Goal: Information Seeking & Learning: Learn about a topic

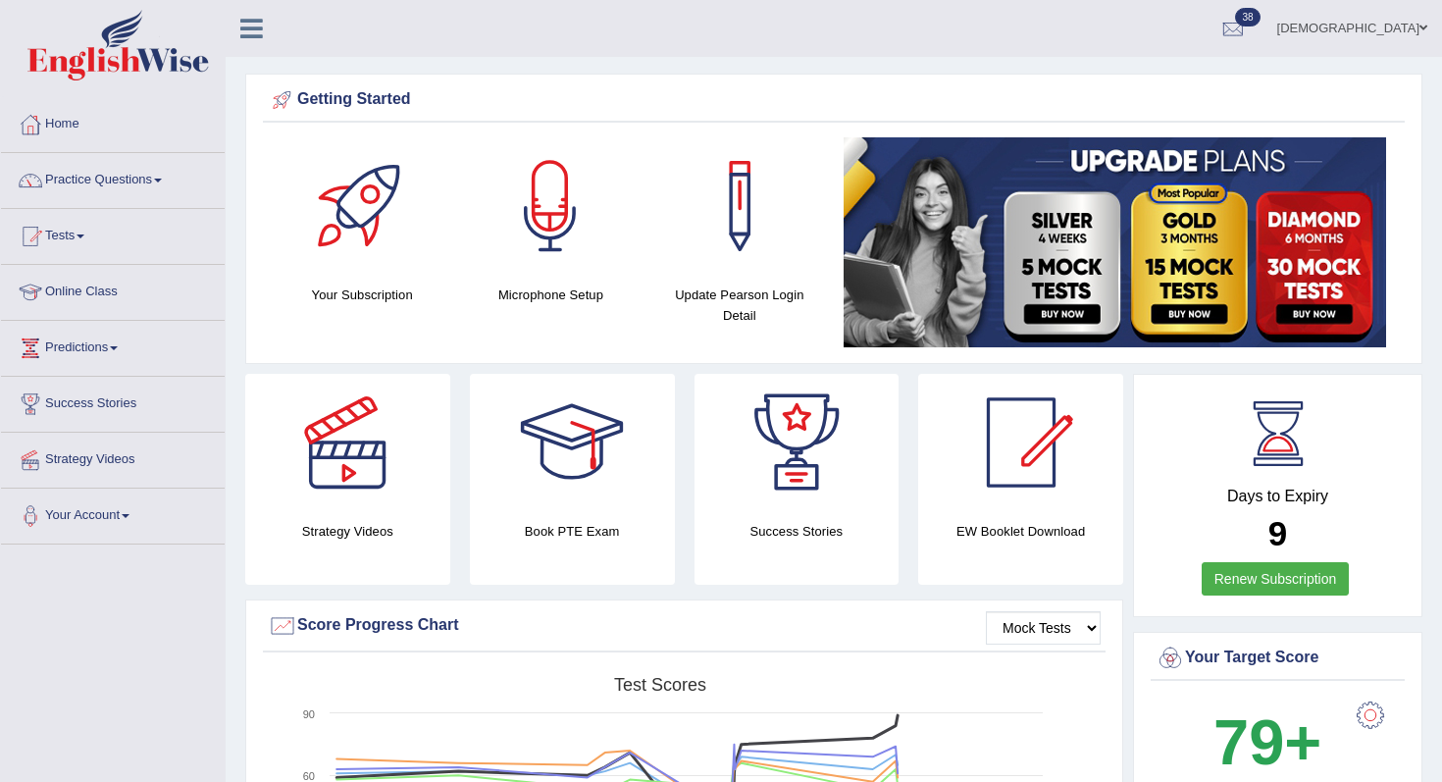
click at [139, 510] on link "Your Account" at bounding box center [113, 512] width 224 height 49
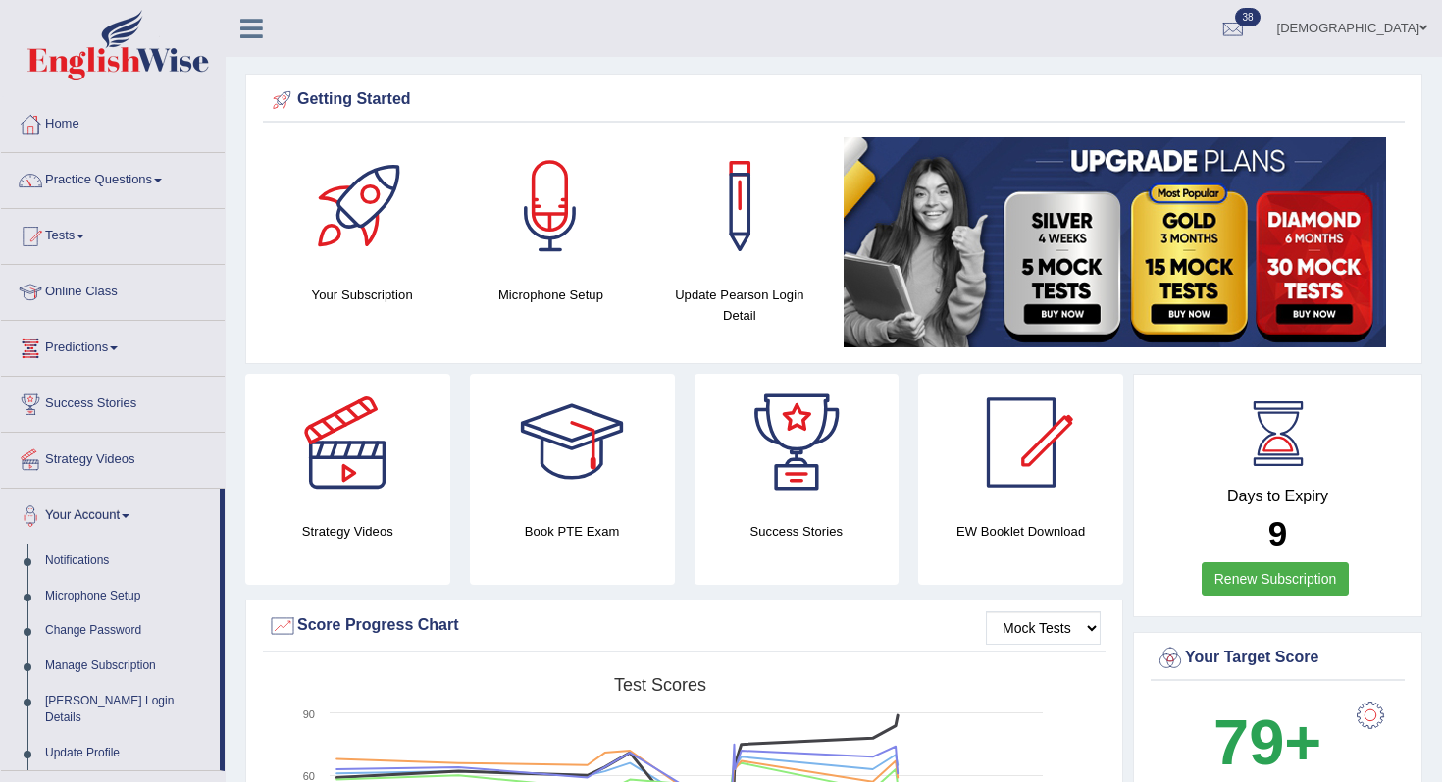
click at [65, 405] on link "Success Stories" at bounding box center [113, 401] width 224 height 49
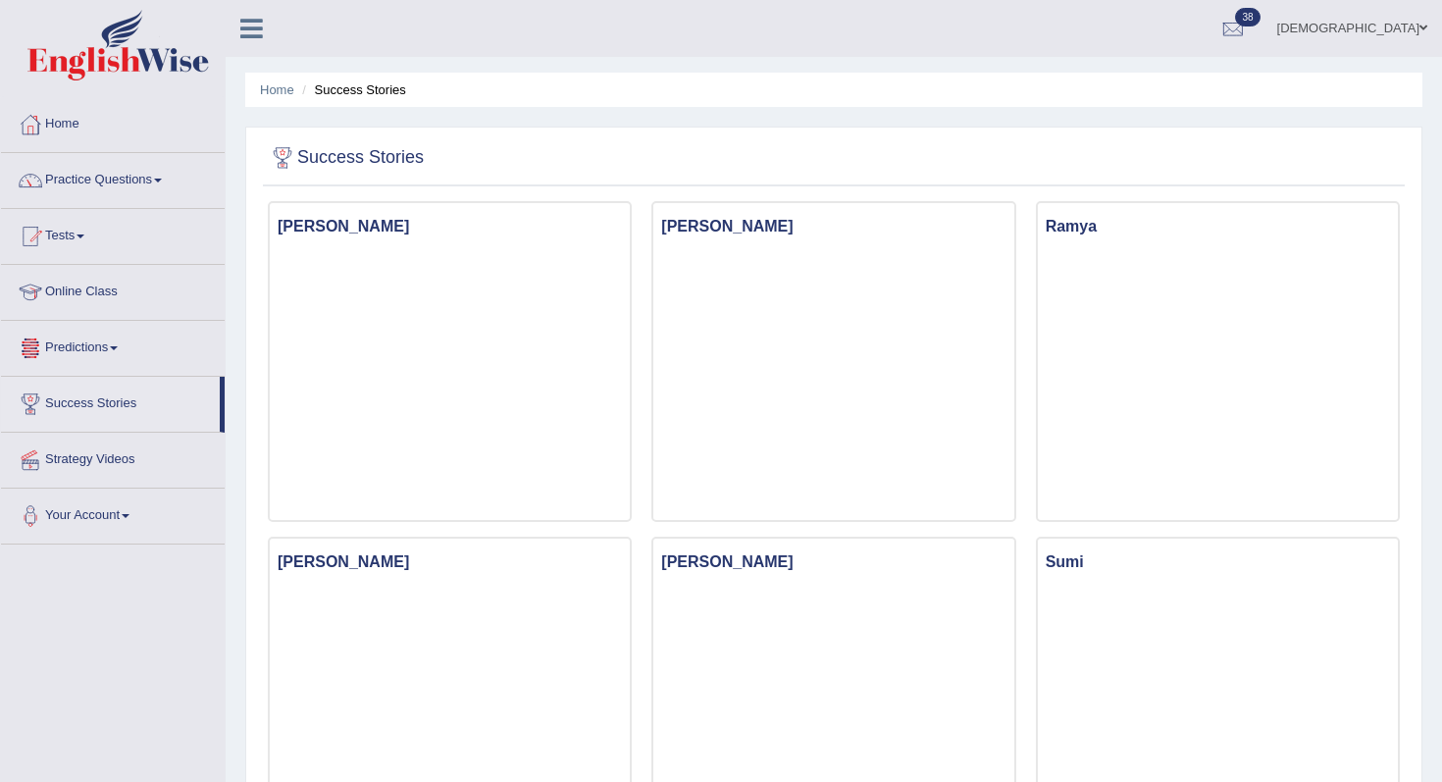
click at [98, 357] on link "Predictions" at bounding box center [113, 345] width 224 height 49
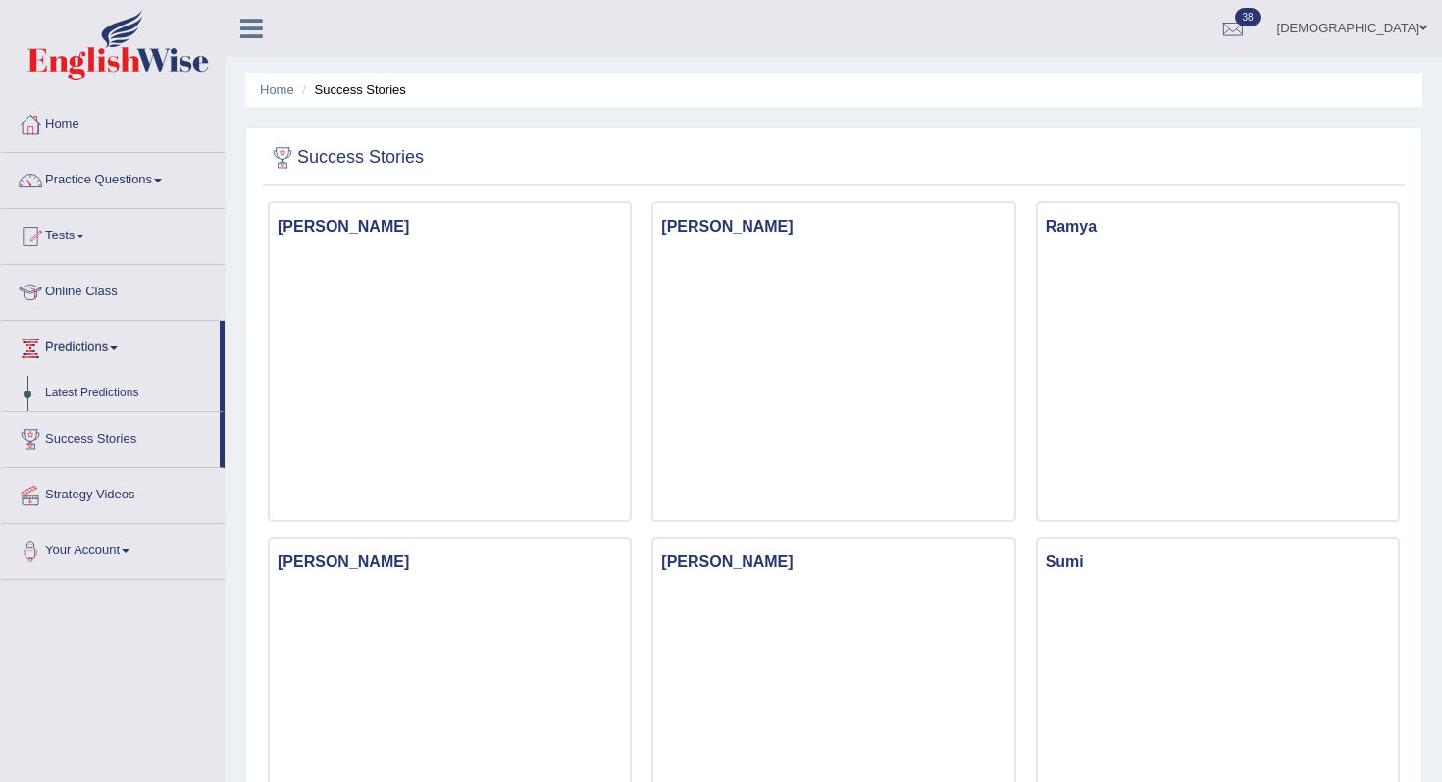
click at [64, 387] on link "Latest Predictions" at bounding box center [127, 393] width 183 height 35
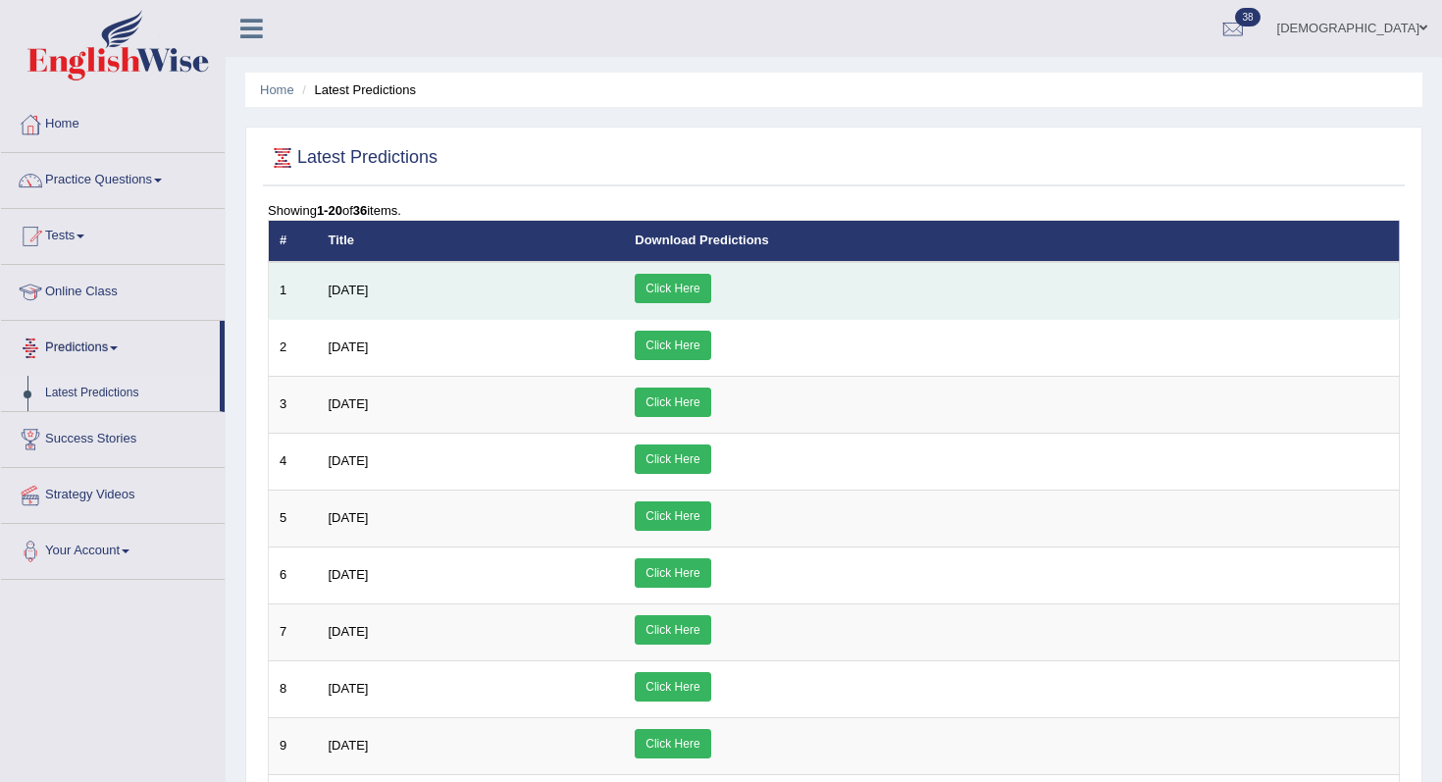
click at [359, 286] on span "[DATE]" at bounding box center [349, 289] width 40 height 15
click at [710, 298] on link "Click Here" at bounding box center [673, 288] width 76 height 29
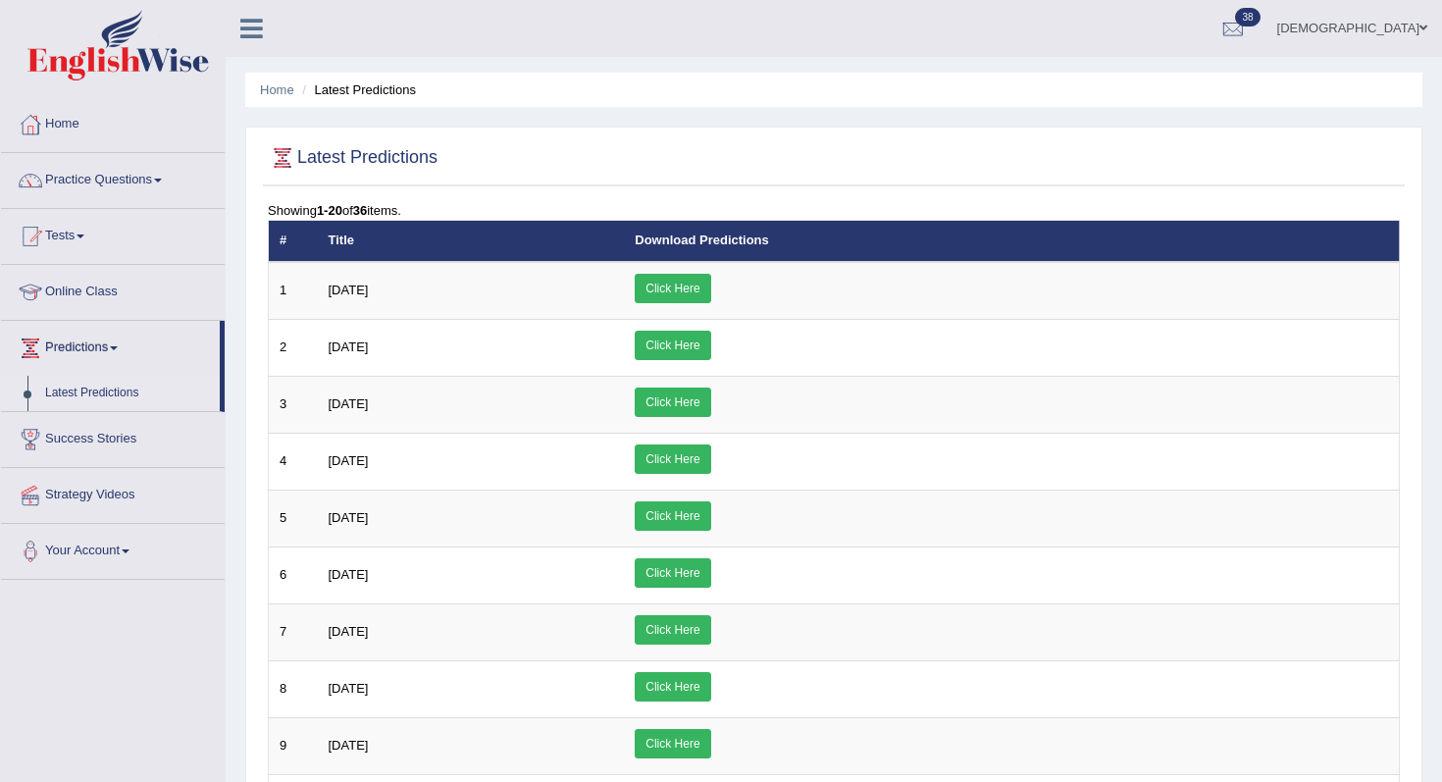
click at [781, 98] on ul "Home Latest Predictions" at bounding box center [833, 90] width 1177 height 34
